Goal: Navigation & Orientation: Find specific page/section

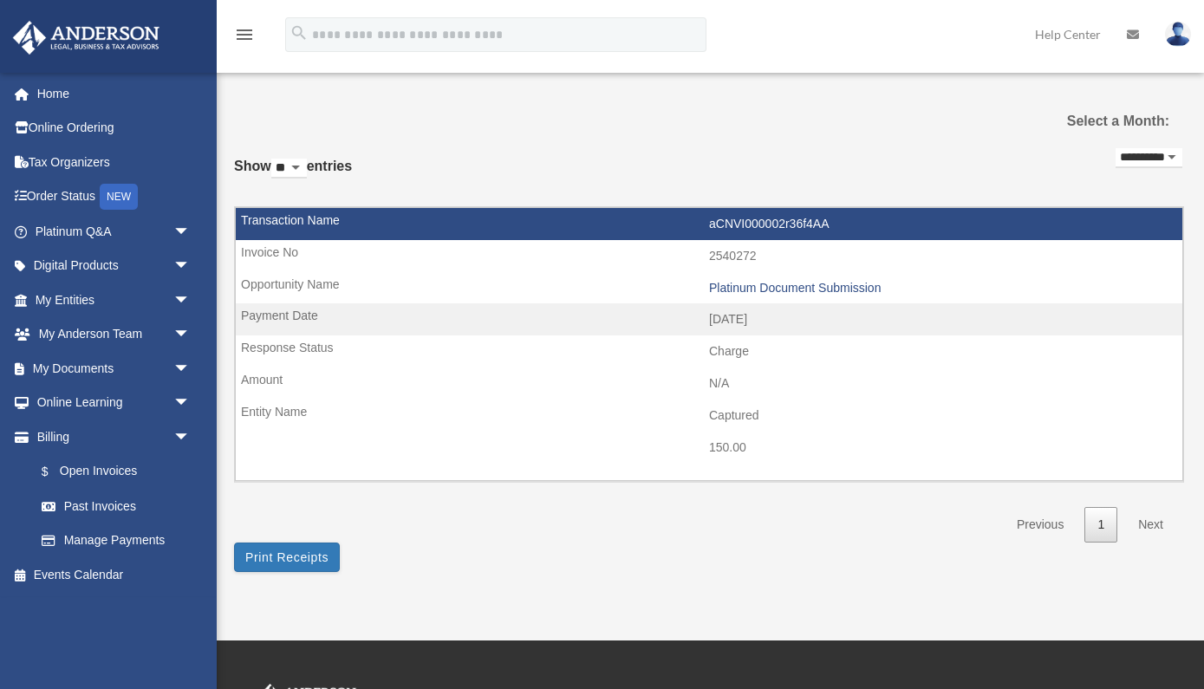
select select "**********"
click at [40, 99] on link "Home" at bounding box center [114, 93] width 205 height 35
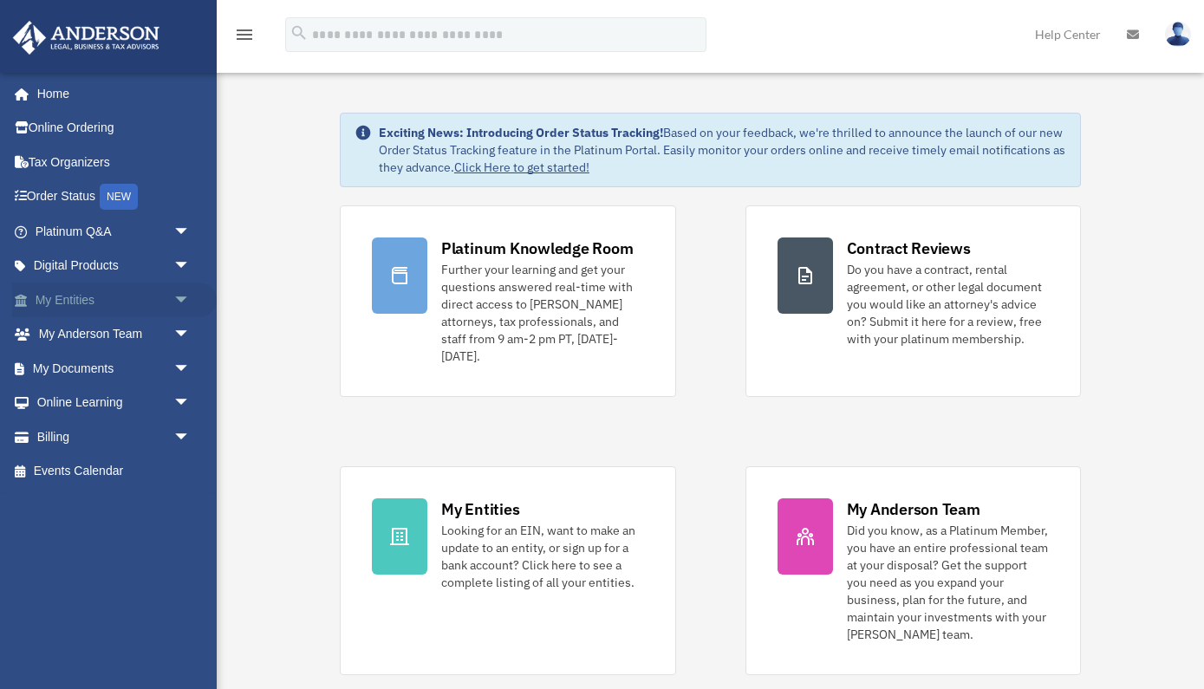
click at [179, 301] on span "arrow_drop_down" at bounding box center [190, 301] width 35 height 36
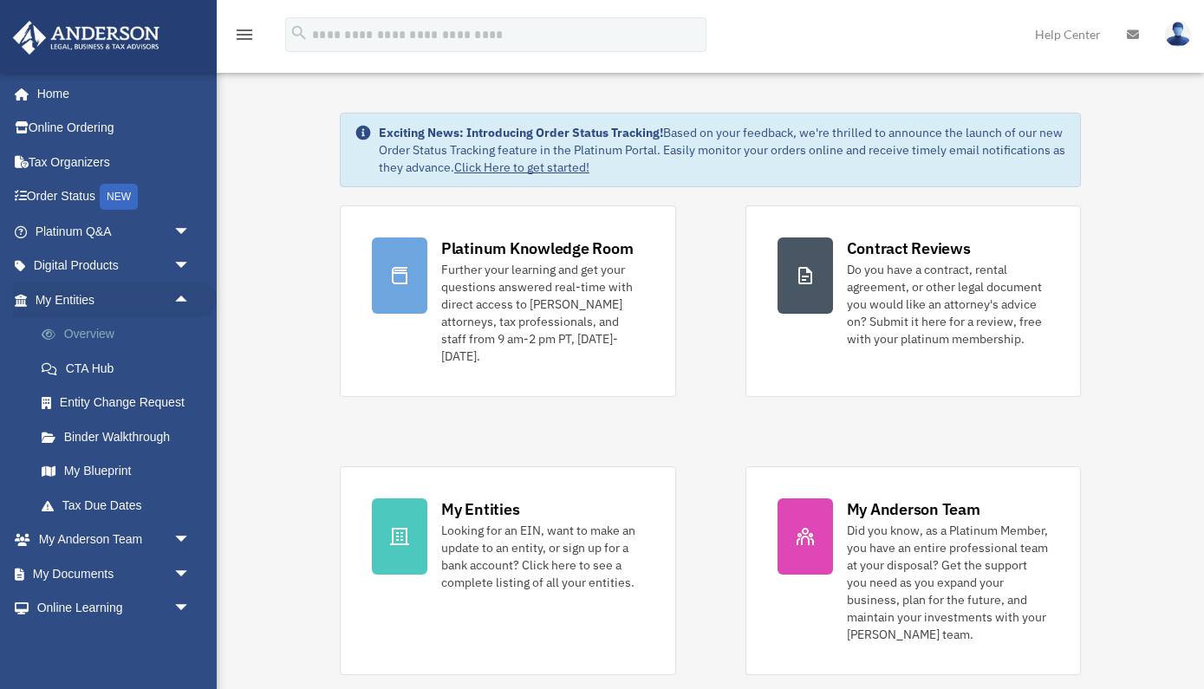
click at [96, 335] on link "Overview" at bounding box center [120, 334] width 192 height 35
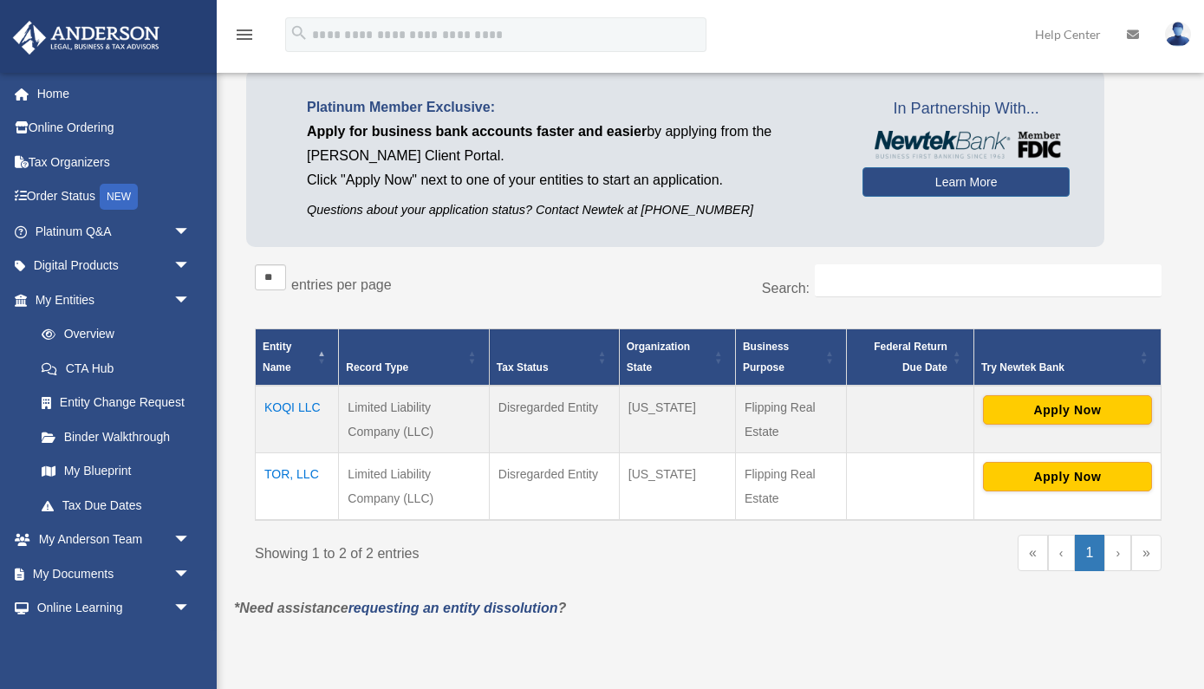
scroll to position [101, 0]
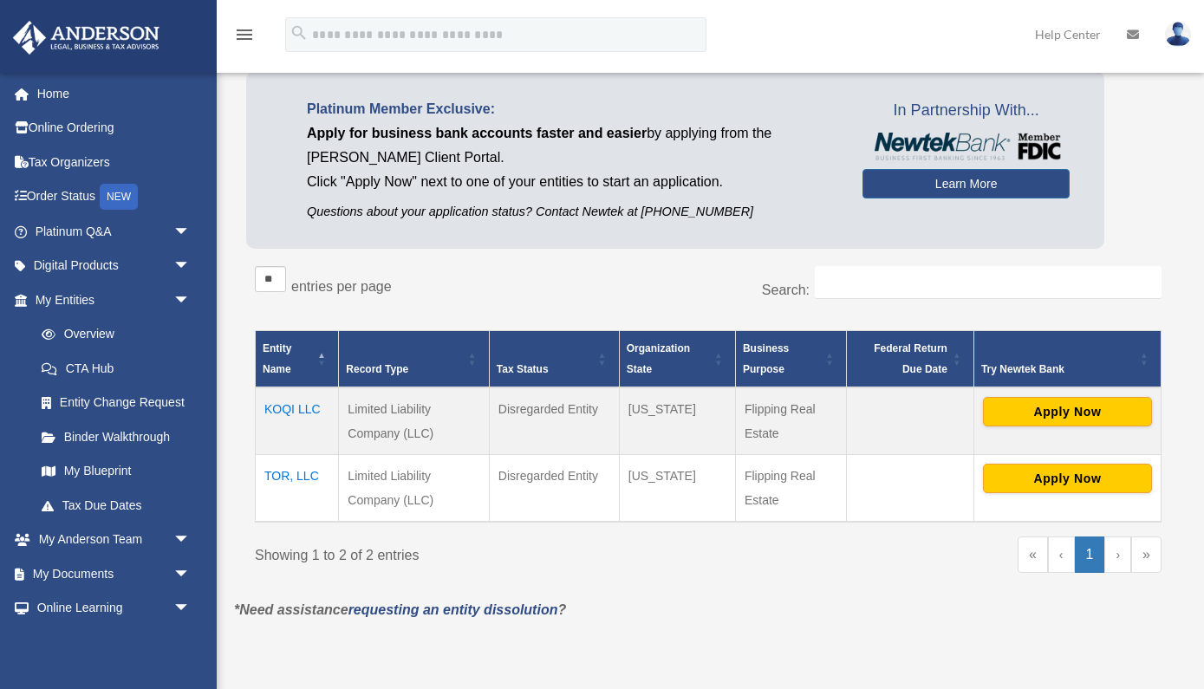
click at [306, 405] on td "KOQI LLC" at bounding box center [297, 421] width 83 height 68
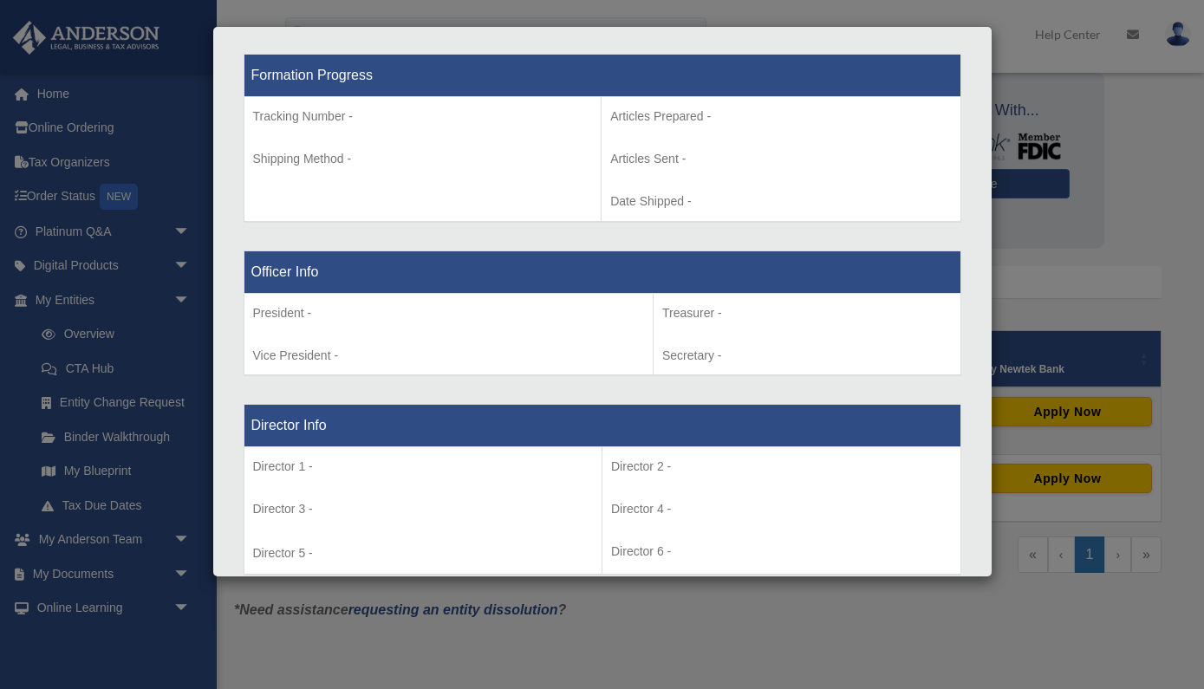
scroll to position [0, 0]
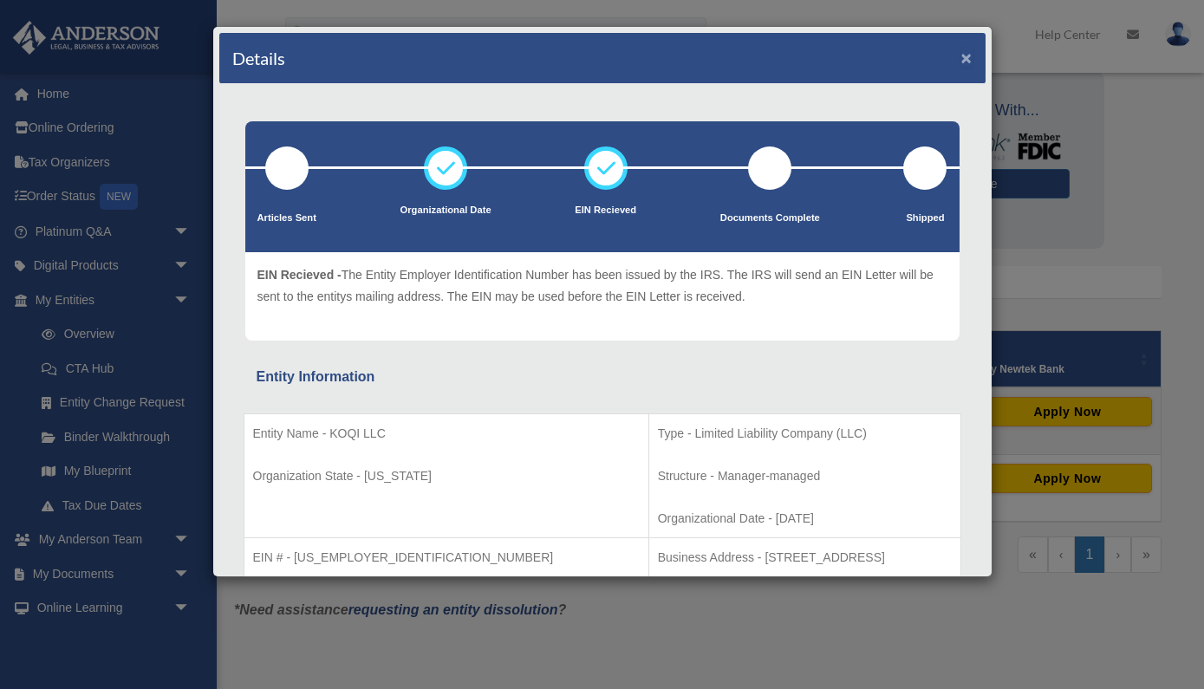
click at [964, 59] on button "×" at bounding box center [966, 58] width 11 height 18
